Goal: Obtain resource: Download file/media

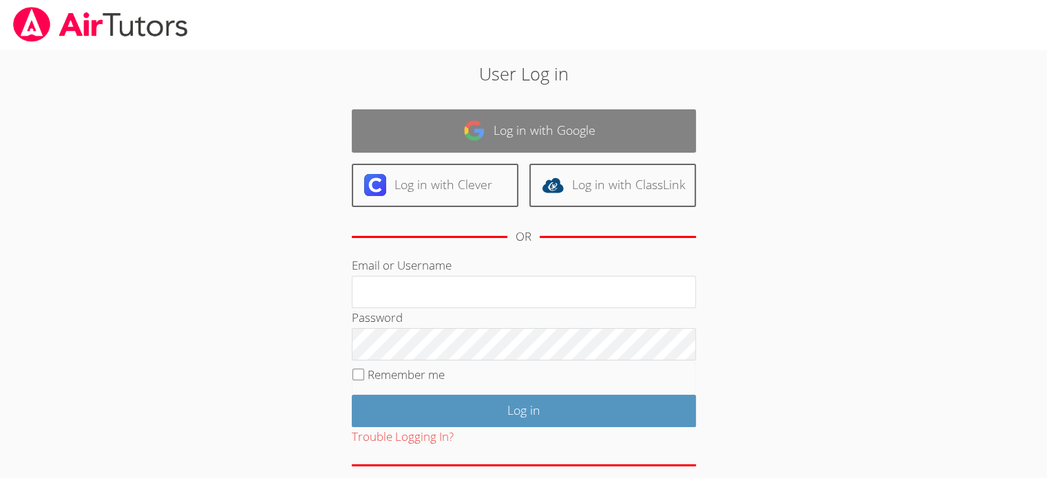
click at [603, 131] on link "Log in with Google" at bounding box center [524, 130] width 344 height 43
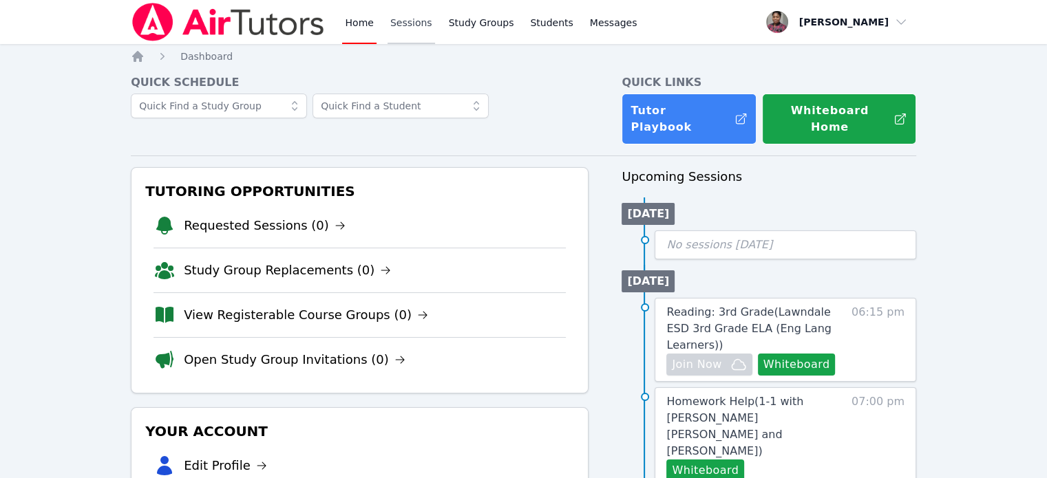
click at [419, 30] on link "Sessions" at bounding box center [411, 22] width 47 height 44
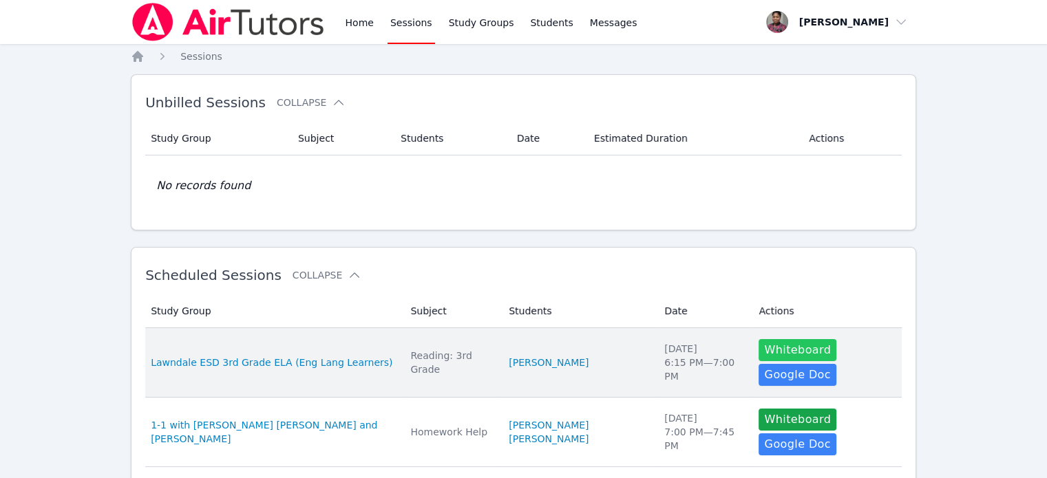
click at [763, 357] on button "Whiteboard" at bounding box center [798, 350] width 78 height 22
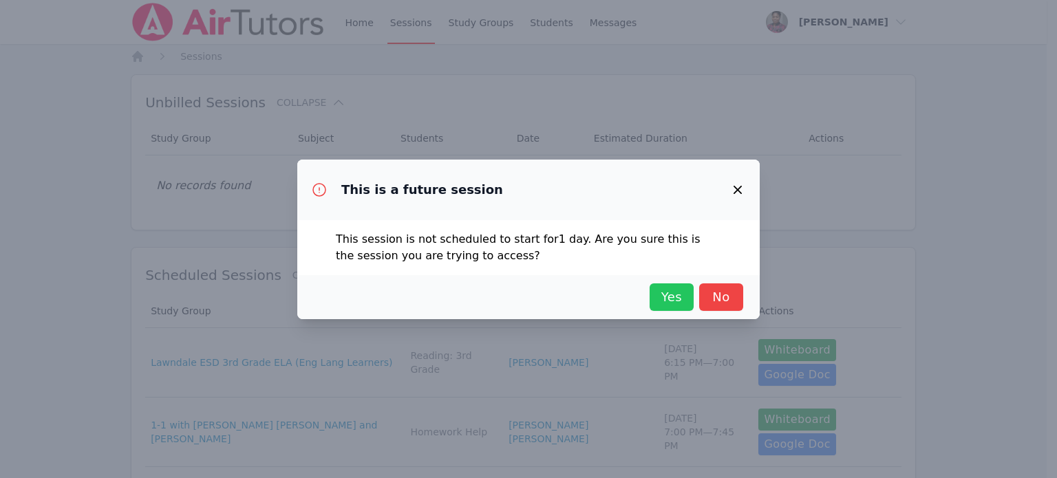
click at [657, 289] on span "Yes" at bounding box center [672, 297] width 30 height 19
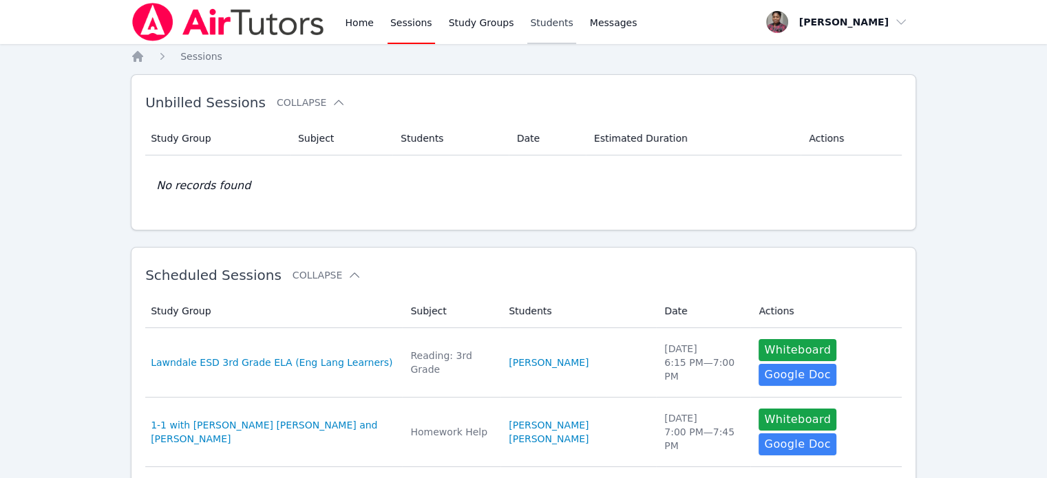
click at [527, 23] on link "Students" at bounding box center [551, 22] width 48 height 44
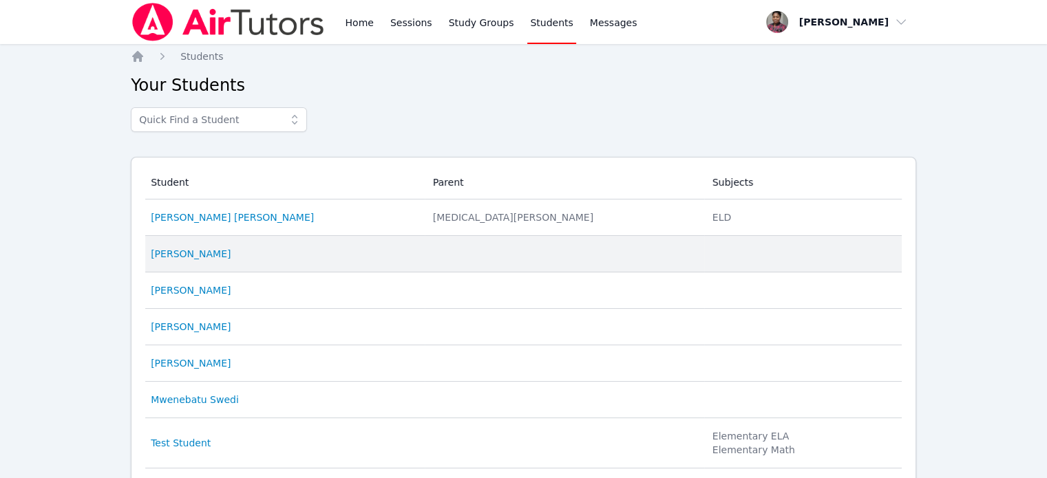
click at [192, 262] on td "Student Celine Pinell" at bounding box center [284, 254] width 279 height 36
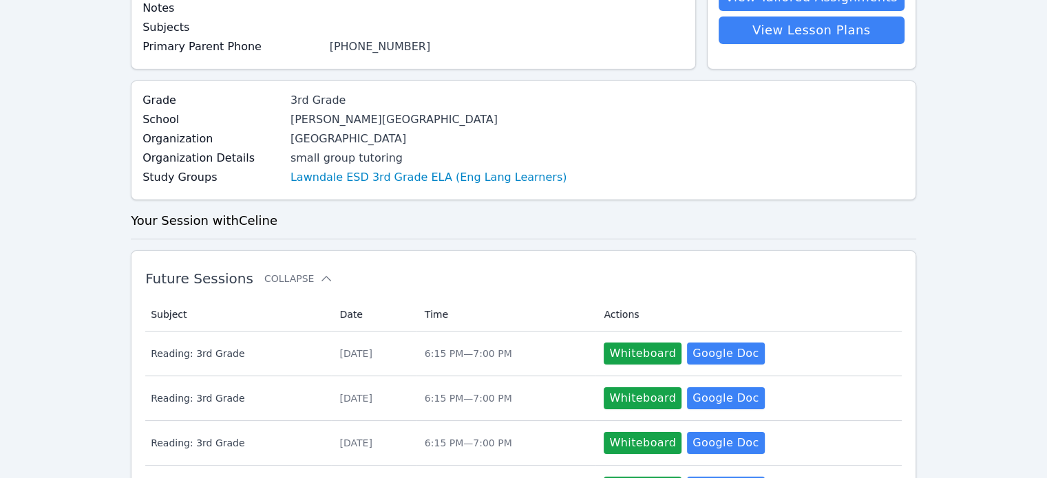
scroll to position [207, 0]
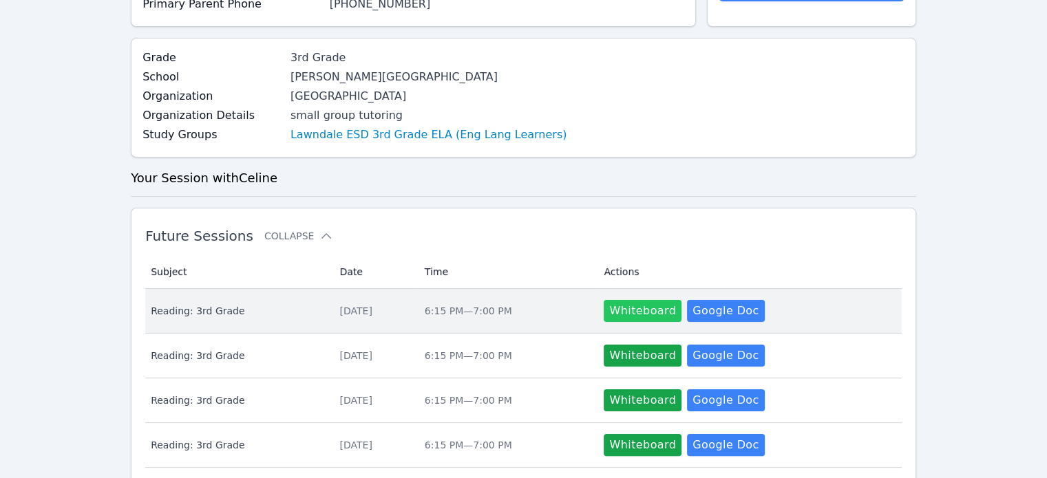
click at [636, 316] on button "Whiteboard" at bounding box center [643, 311] width 78 height 22
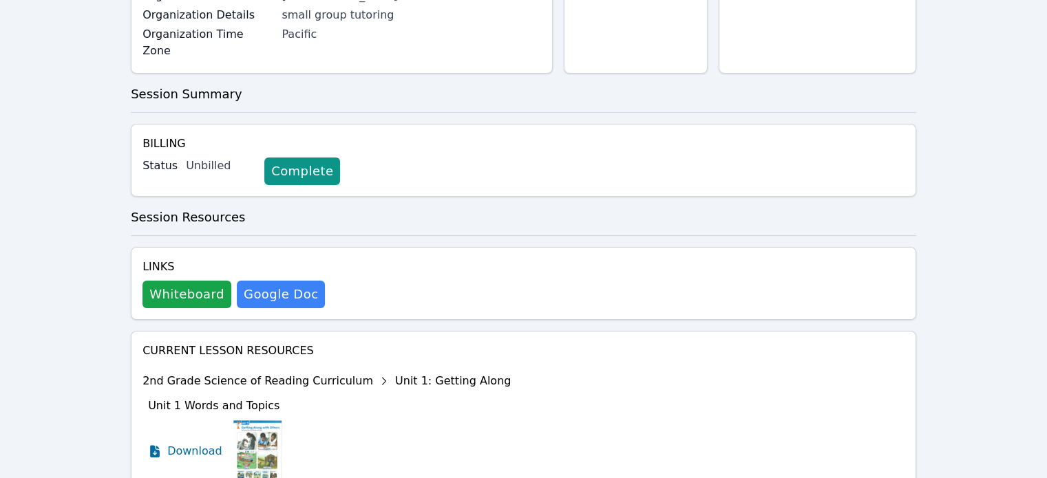
scroll to position [275, 0]
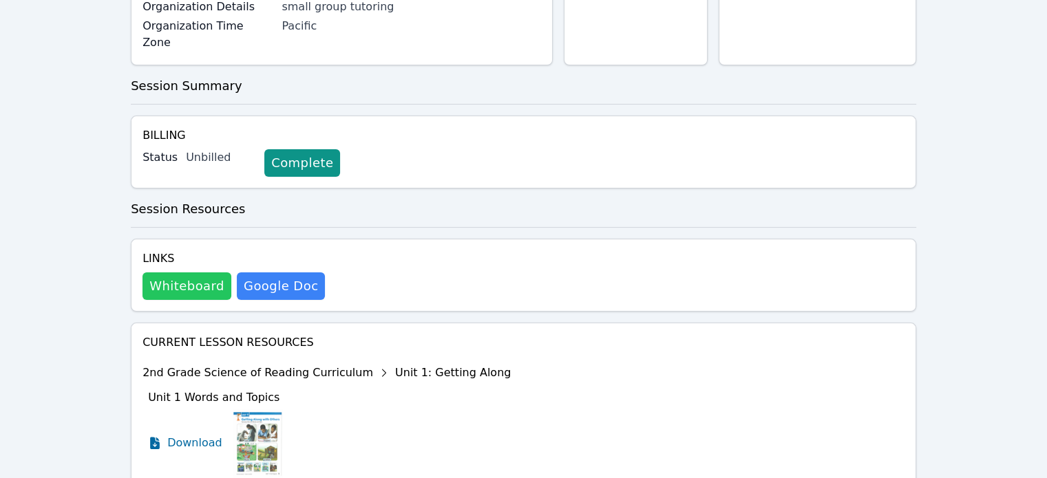
click at [208, 273] on button "Whiteboard" at bounding box center [186, 287] width 89 height 28
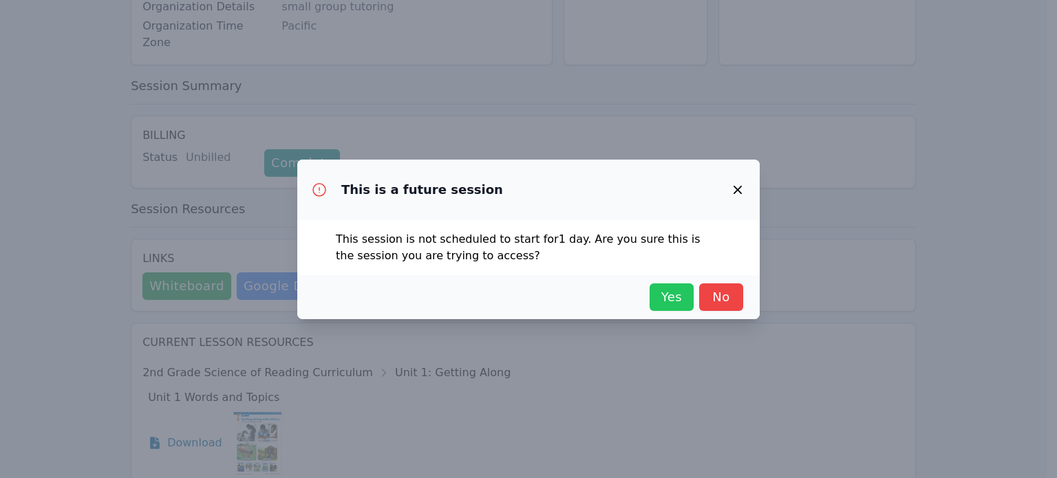
click at [674, 296] on span "Yes" at bounding box center [672, 297] width 30 height 19
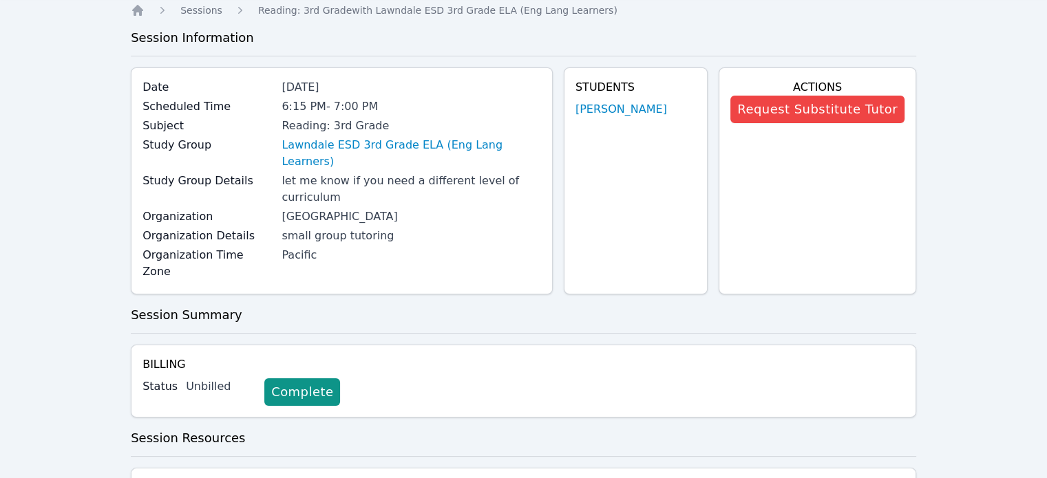
scroll to position [0, 0]
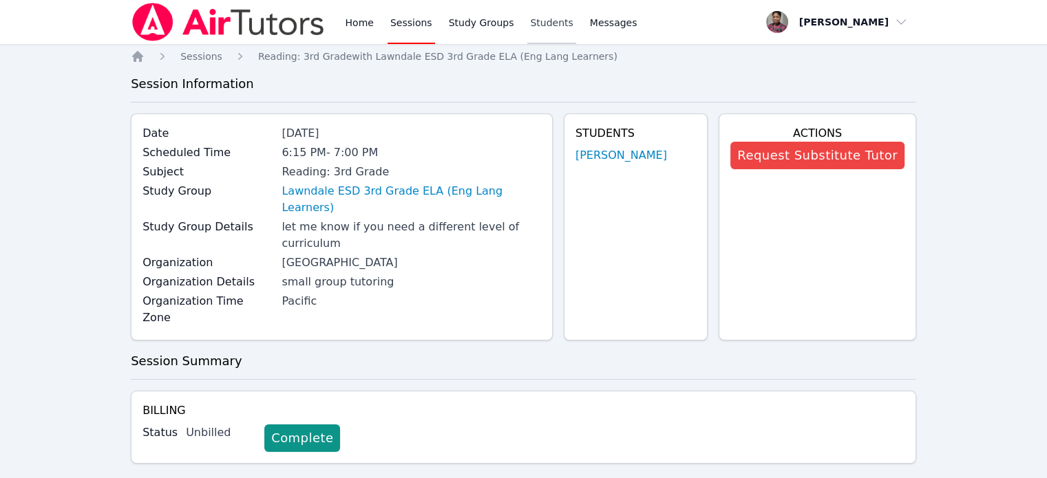
click at [529, 21] on link "Students" at bounding box center [551, 22] width 48 height 44
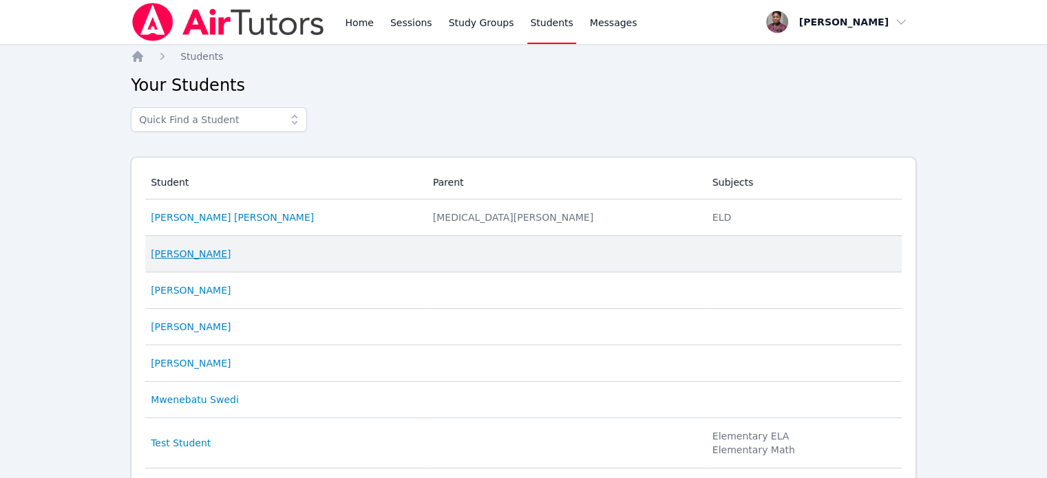
click at [201, 259] on link "Celine Pinell" at bounding box center [191, 254] width 80 height 14
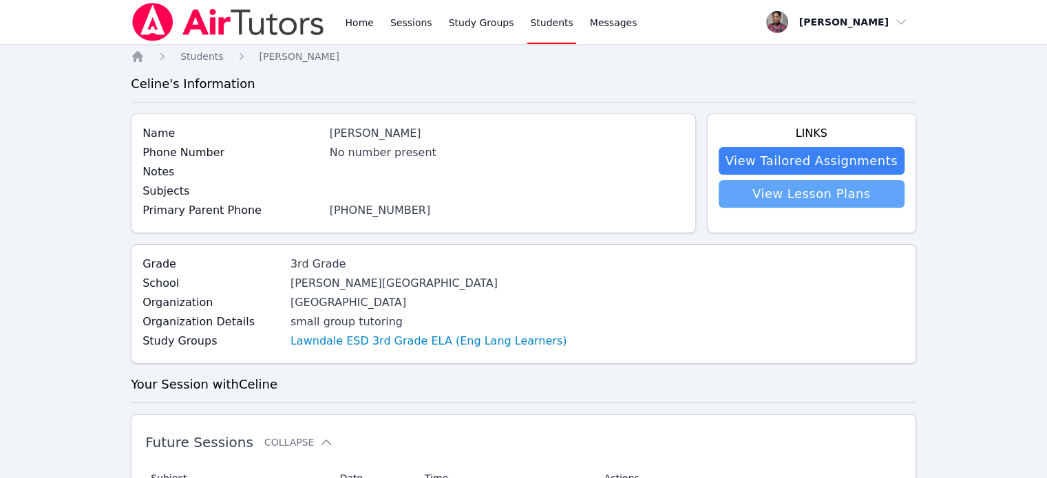
click at [769, 192] on link "View Lesson Plans" at bounding box center [812, 194] width 186 height 28
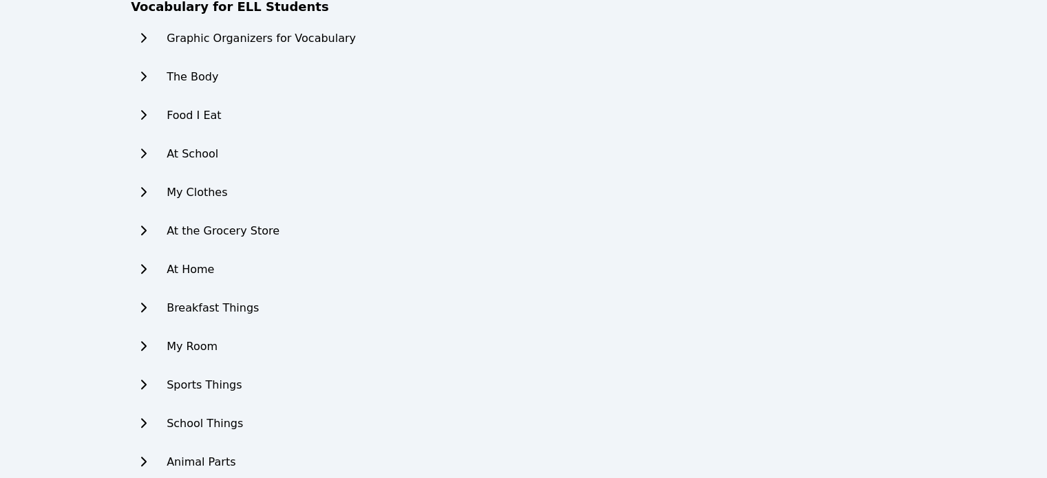
scroll to position [666, 0]
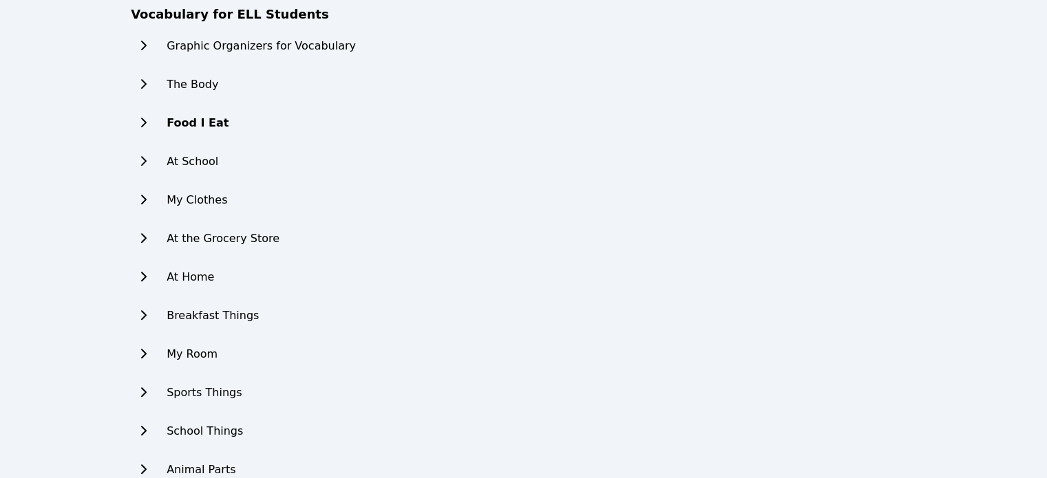
click at [144, 123] on icon at bounding box center [143, 122] width 14 height 11
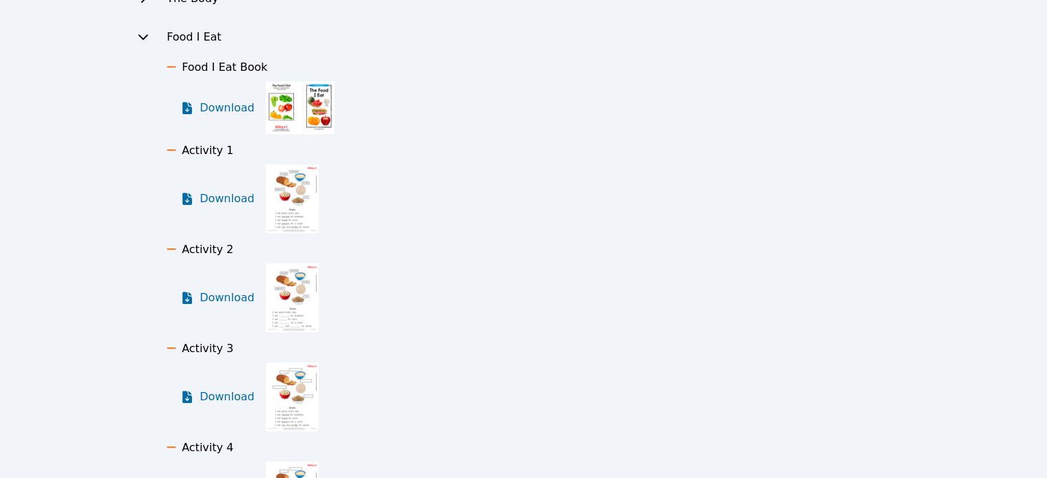
scroll to position [735, 0]
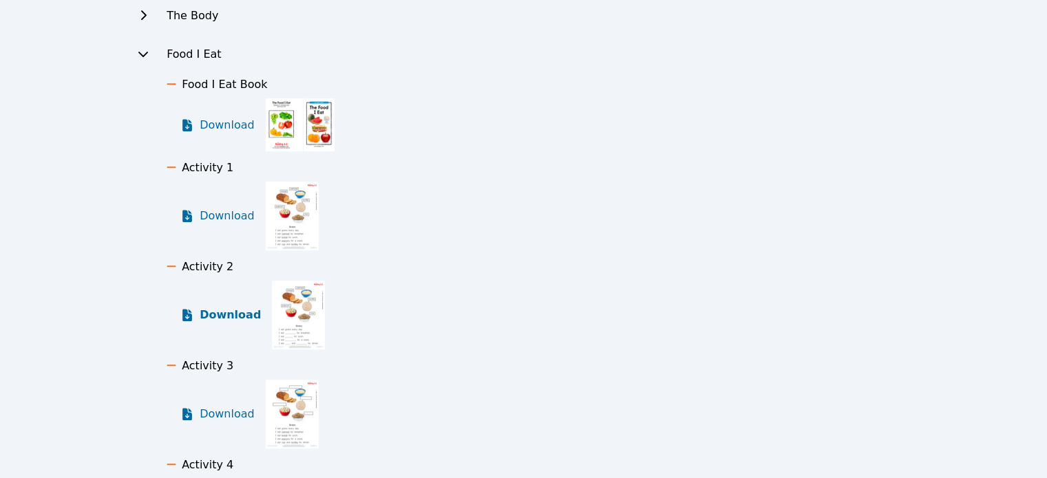
click at [240, 315] on span "Download" at bounding box center [230, 315] width 61 height 17
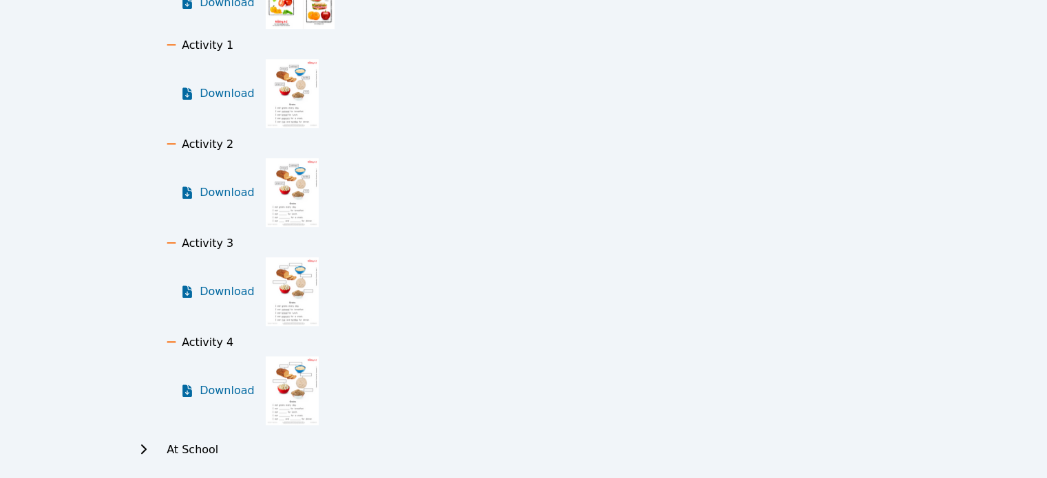
scroll to position [872, 0]
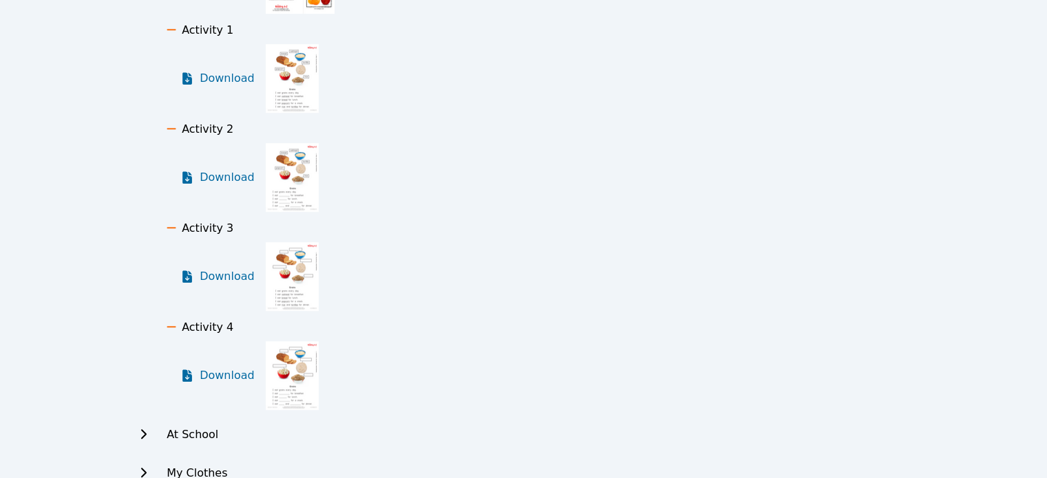
click at [295, 370] on img at bounding box center [292, 375] width 53 height 69
click at [237, 377] on span "Download" at bounding box center [230, 376] width 61 height 17
